Goal: Navigation & Orientation: Go to known website

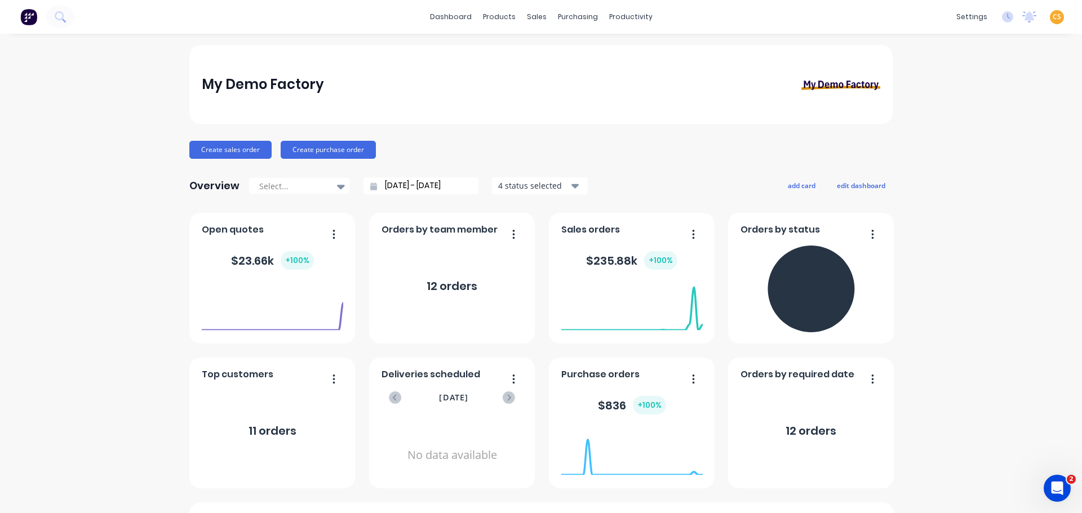
click at [1053, 16] on span "CS" at bounding box center [1057, 17] width 8 height 10
drag, startPoint x: 964, startPoint y: 143, endPoint x: 932, endPoint y: 143, distance: 32.1
click at [960, 143] on div "Sign out" at bounding box center [961, 141] width 30 height 10
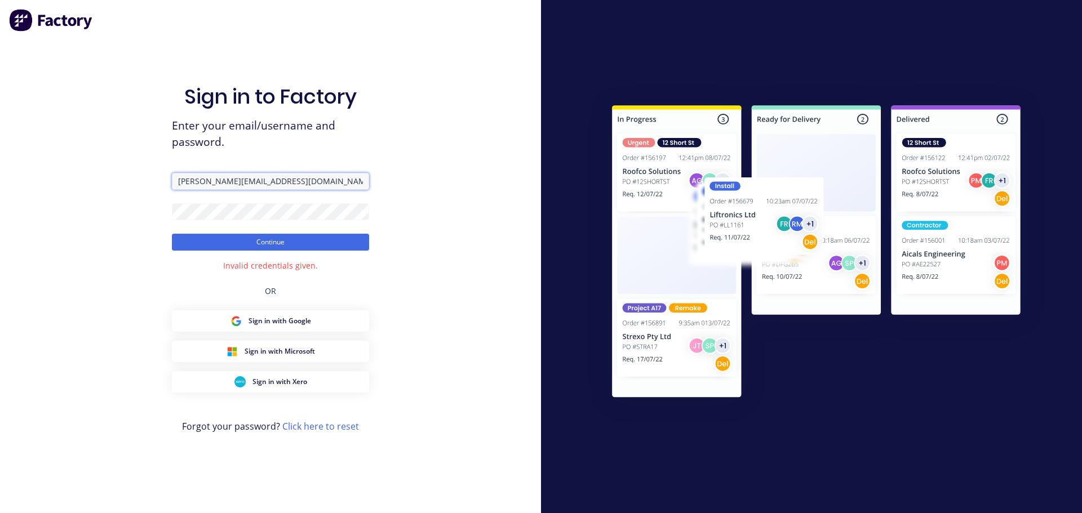
drag, startPoint x: 233, startPoint y: 180, endPoint x: 143, endPoint y: 179, distance: 89.6
click at [143, 179] on div "Sign in to Factory Enter your email/username and password. [PERSON_NAME][EMAIL_…" at bounding box center [270, 256] width 541 height 513
paste input "[PERSON_NAME][EMAIL_ADDRESS][DOMAIN_NAME]"
type input "[PERSON_NAME][EMAIL_ADDRESS][DOMAIN_NAME]"
click at [197, 244] on button "Continue" at bounding box center [270, 242] width 197 height 17
